Goal: Task Accomplishment & Management: Manage account settings

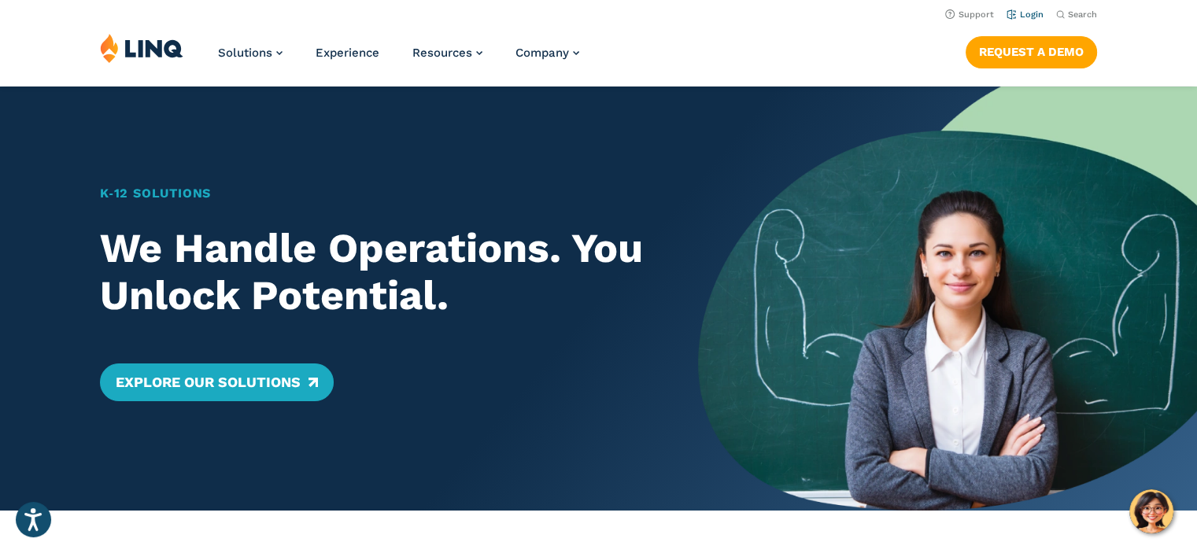
click at [1026, 16] on link "Login" at bounding box center [1024, 14] width 37 height 10
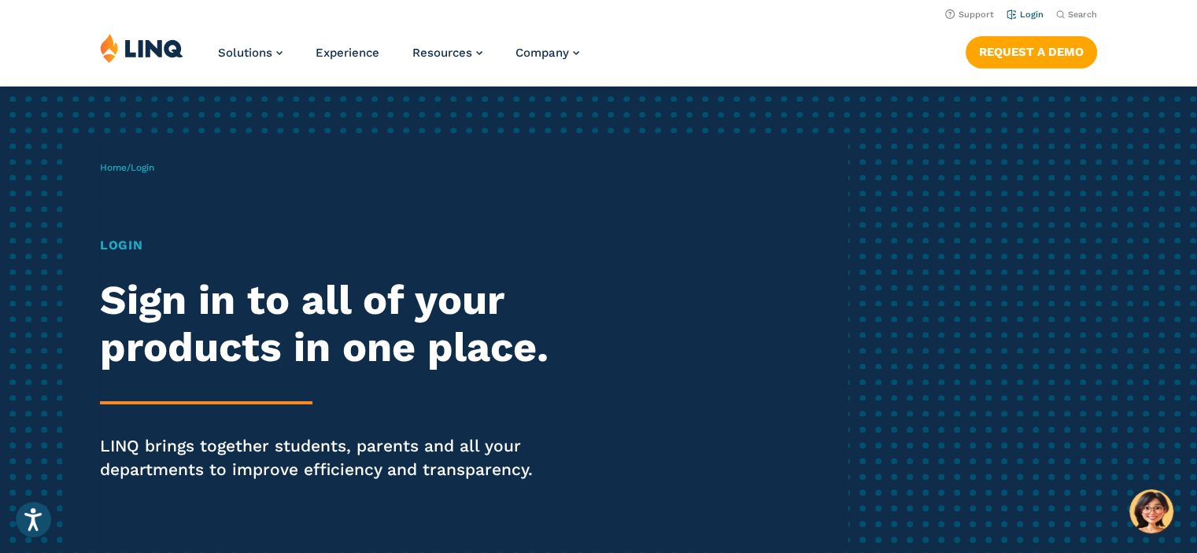
click at [1014, 12] on link "Login" at bounding box center [1024, 14] width 37 height 10
click at [123, 235] on div "Home / Login Login Sign in to all of your products in one place. LINQ brings to…" at bounding box center [474, 343] width 748 height 403
